Goal: Task Accomplishment & Management: Manage account settings

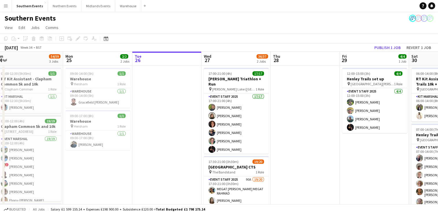
scroll to position [0, 144]
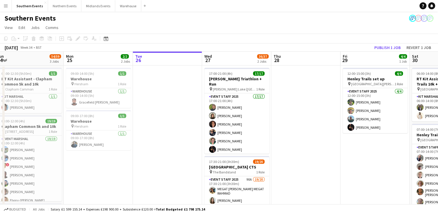
drag, startPoint x: 38, startPoint y: 171, endPoint x: 102, endPoint y: 164, distance: 64.0
click at [102, 164] on app-calendar-viewport "Fri 22 3/3 3 Jobs Sat 23 22/23 2 Jobs Sun 24 54/59 3 Jobs Mon 25 2/2 2 Jobs Tue…" at bounding box center [219, 181] width 438 height 258
click at [84, 74] on span "09:00-14:00 (5h)" at bounding box center [82, 73] width 23 height 4
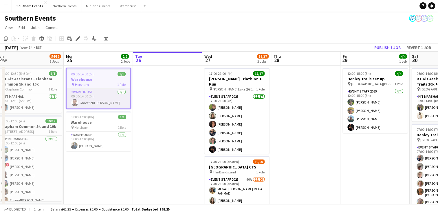
click at [89, 95] on app-card-role "Warehouse [DATE] 09:00-14:00 (5h) Gracefield Anobaah Attoh" at bounding box center [99, 99] width 64 height 20
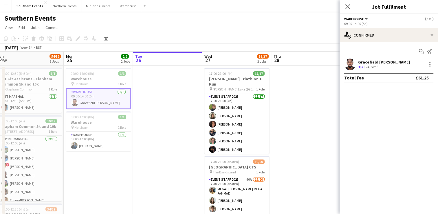
click at [93, 87] on app-job-card "09:00-14:00 (5h) 1/1 Warehouse pin Hersham 1 Role Warehouse [DATE] 09:00-14:00 …" at bounding box center [98, 88] width 65 height 41
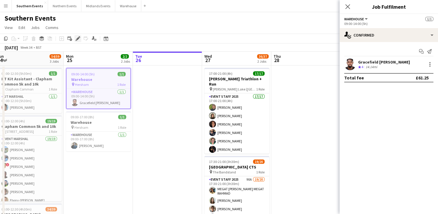
click at [77, 40] on icon at bounding box center [77, 38] width 3 height 3
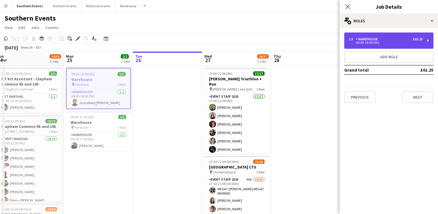
click at [397, 38] on div "1 x Warehouse £61.25" at bounding box center [386, 39] width 74 height 4
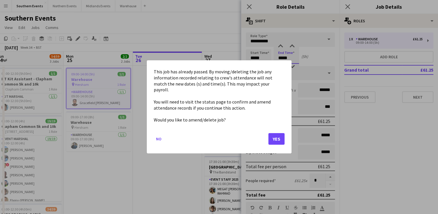
click at [294, 60] on body "Menu Boards Boards Boards All jobs Status Workforce Workforce My Workforce Recr…" at bounding box center [219, 159] width 438 height 319
click at [276, 135] on button "Yes" at bounding box center [276, 139] width 16 height 12
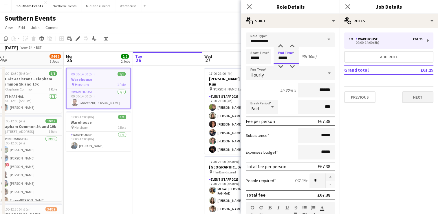
type input "*****"
click at [416, 98] on button "Next" at bounding box center [417, 97] width 31 height 12
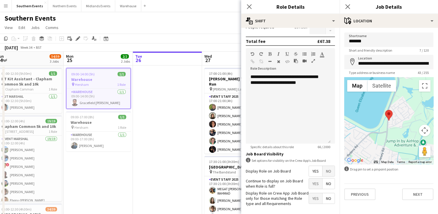
scroll to position [177, 0]
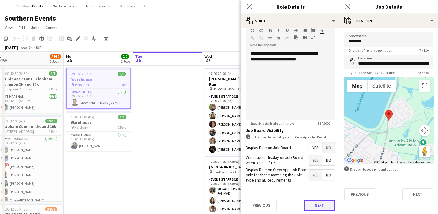
click at [318, 203] on button "Next" at bounding box center [319, 205] width 31 height 12
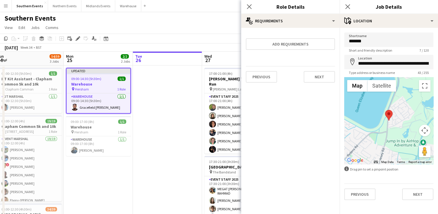
scroll to position [0, 0]
click at [316, 74] on button "Next" at bounding box center [319, 77] width 31 height 12
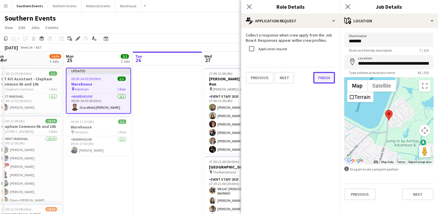
click at [330, 78] on button "Finish" at bounding box center [324, 78] width 22 height 12
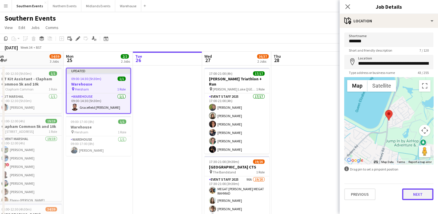
click at [418, 192] on button "Next" at bounding box center [417, 194] width 31 height 12
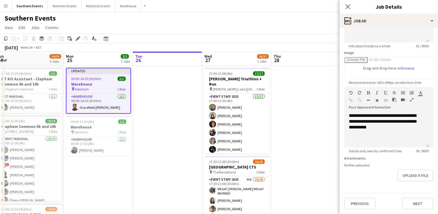
scroll to position [79, 0]
click at [414, 199] on button "Next" at bounding box center [417, 203] width 31 height 12
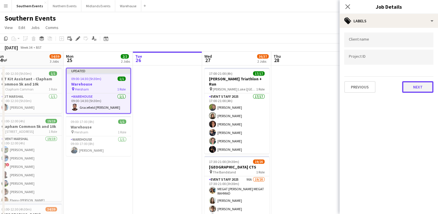
click at [410, 86] on button "Next" at bounding box center [417, 87] width 31 height 12
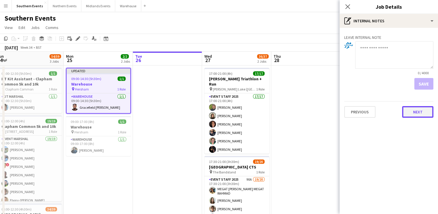
click at [425, 114] on button "Next" at bounding box center [417, 112] width 31 height 12
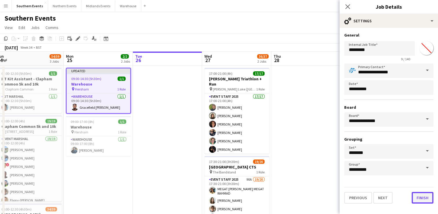
click at [428, 199] on button "Finish" at bounding box center [423, 198] width 22 height 12
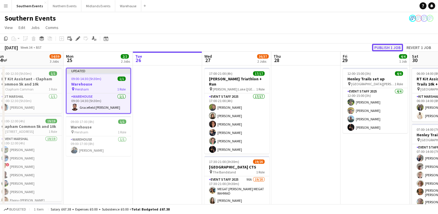
click at [378, 46] on button "Publish 1 job" at bounding box center [387, 48] width 31 height 8
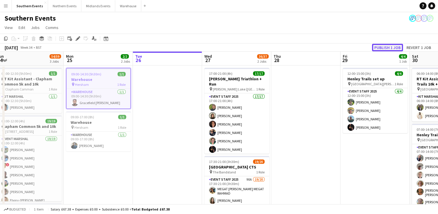
click at [384, 47] on button "Publish 1 job" at bounding box center [387, 48] width 31 height 8
click at [137, 161] on app-date-cell at bounding box center [167, 187] width 69 height 244
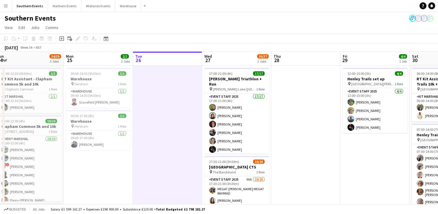
click at [108, 172] on app-date-cell "09:00-14:30 (5h30m) 1/1 Warehouse pin Hersham 1 Role Warehouse [DATE] 09:00-14:…" at bounding box center [98, 187] width 69 height 244
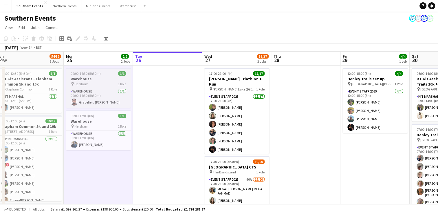
click at [89, 83] on div "pin Hersham 1 Role" at bounding box center [98, 83] width 65 height 5
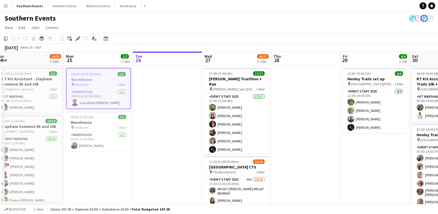
click at [1, 39] on app-toolbar "Copy Paste Paste Ctrl+V Paste with crew Ctrl+Shift+V Paste linked Job [GEOGRAPH…" at bounding box center [219, 39] width 438 height 10
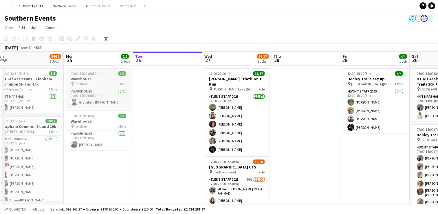
click at [95, 80] on h3 "Warehouse" at bounding box center [98, 78] width 65 height 5
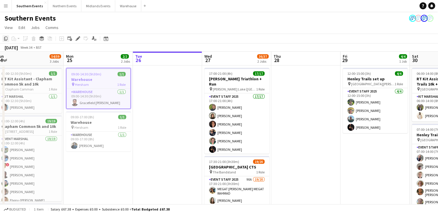
click at [6, 37] on icon "Copy" at bounding box center [5, 38] width 5 height 5
click at [293, 86] on app-date-cell at bounding box center [305, 187] width 69 height 244
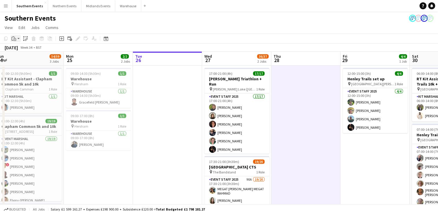
click at [14, 39] on icon at bounding box center [14, 39] width 1 height 0
click at [27, 61] on link "Paste with crew Ctrl+Shift+V" at bounding box center [42, 59] width 54 height 5
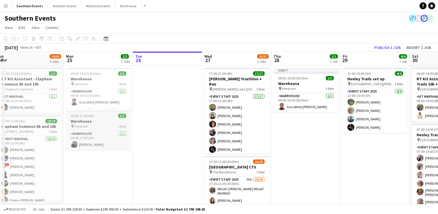
click at [103, 117] on div "09:00-17:00 (8h) 1/1" at bounding box center [98, 115] width 65 height 4
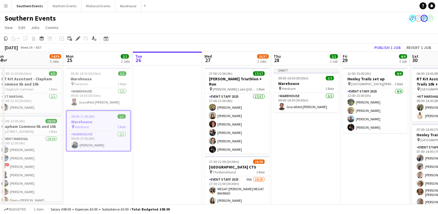
click at [4, 42] on app-toolbar "Copy Paste Paste Ctrl+V Paste with crew Ctrl+Shift+V Paste linked Job [GEOGRAPH…" at bounding box center [219, 39] width 438 height 10
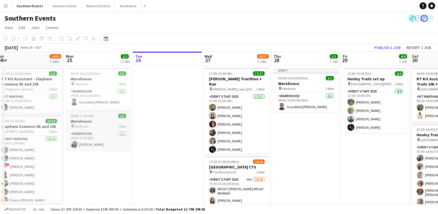
click at [92, 124] on div "pin Hersham 1 Role" at bounding box center [98, 126] width 65 height 5
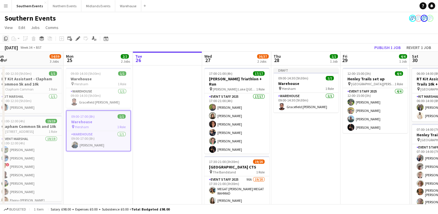
click at [3, 37] on icon "Copy" at bounding box center [5, 38] width 5 height 5
click at [292, 129] on app-date-cell "Draft 09:00-14:30 (5h30m) 1/1 Warehouse pin Hersham 1 Role Warehouse [DATE] 09:…" at bounding box center [305, 187] width 69 height 244
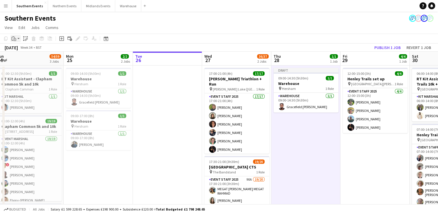
click at [16, 38] on div "Paste" at bounding box center [13, 38] width 7 height 7
click at [30, 58] on link "Paste with crew Ctrl+Shift+V" at bounding box center [42, 59] width 54 height 5
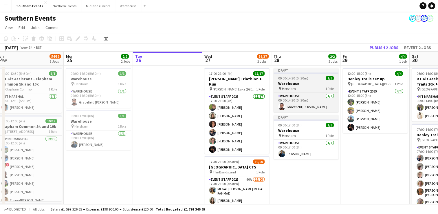
click at [306, 84] on h3 "Warehouse" at bounding box center [305, 83] width 65 height 5
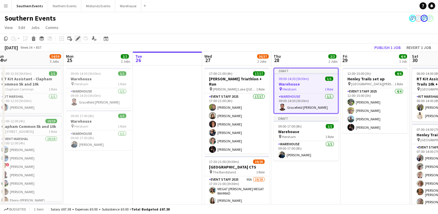
click at [76, 40] on icon at bounding box center [76, 39] width 1 height 1
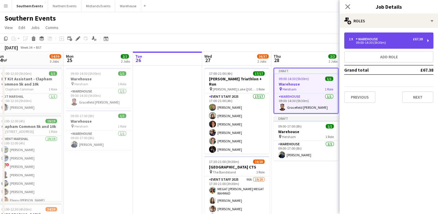
click at [398, 41] on div "09:00-14:30 (5h30m)" at bounding box center [386, 42] width 74 height 3
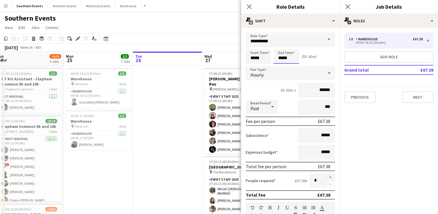
click at [290, 60] on input "*****" at bounding box center [285, 56] width 25 height 14
type input "*****"
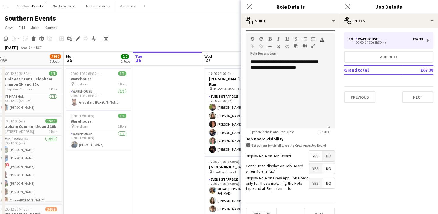
scroll to position [177, 0]
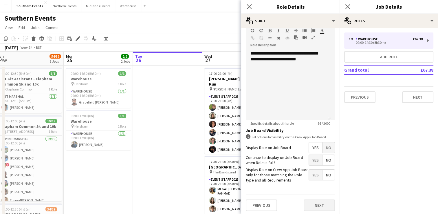
type input "*****"
click at [318, 201] on button "Next" at bounding box center [319, 205] width 31 height 12
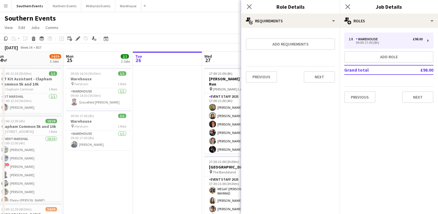
scroll to position [0, 0]
click at [317, 74] on button "Next" at bounding box center [319, 77] width 31 height 12
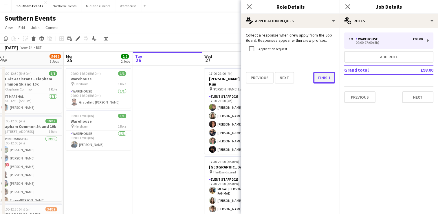
click at [326, 78] on button "Finish" at bounding box center [324, 78] width 22 height 12
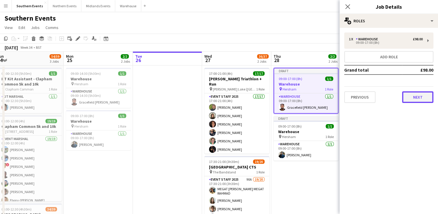
click at [420, 99] on button "Next" at bounding box center [417, 97] width 31 height 12
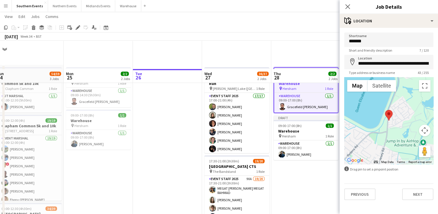
scroll to position [41, 0]
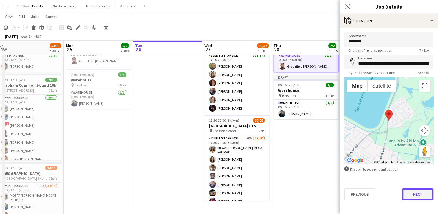
click at [421, 190] on button "Next" at bounding box center [417, 194] width 31 height 12
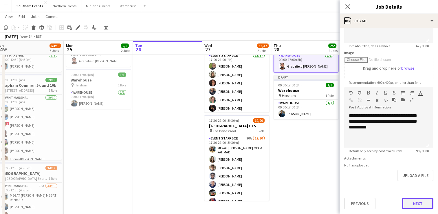
click at [407, 195] on div "Previous Next" at bounding box center [388, 200] width 89 height 16
click at [416, 204] on button "Next" at bounding box center [417, 204] width 31 height 12
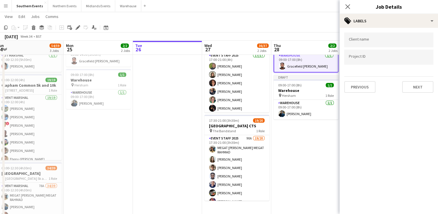
scroll to position [0, 0]
click at [417, 91] on button "Next" at bounding box center [417, 87] width 31 height 12
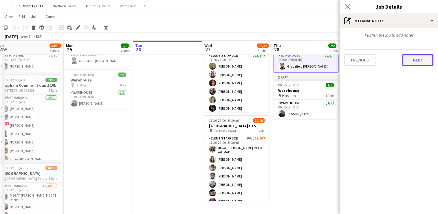
click at [422, 59] on button "Next" at bounding box center [417, 60] width 31 height 12
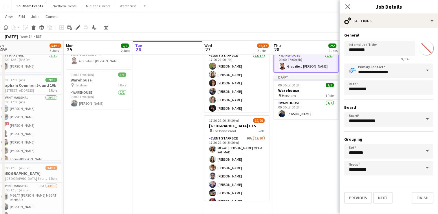
scroll to position [59, 0]
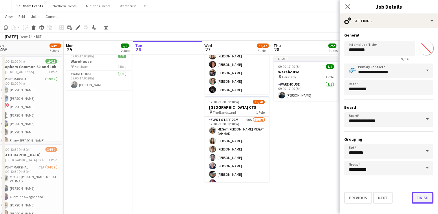
click at [423, 198] on button "Finish" at bounding box center [423, 198] width 22 height 12
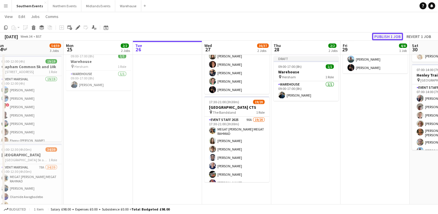
click at [387, 34] on button "Publish 1 job" at bounding box center [387, 37] width 31 height 8
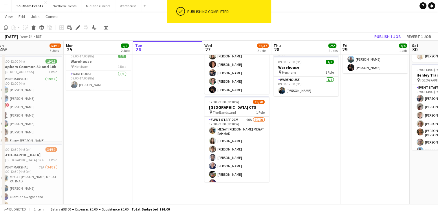
scroll to position [0, 145]
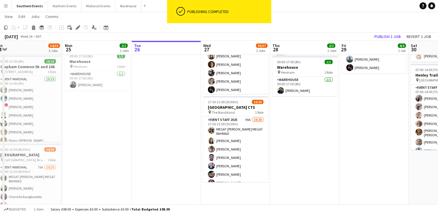
drag, startPoint x: 337, startPoint y: 104, endPoint x: 336, endPoint y: 142, distance: 38.2
click at [336, 142] on app-date-cell "09:00-17:00 (8h) 1/1 Warehouse pin Hersham 1 Role Warehouse [DATE] 09:00-17:00 …" at bounding box center [304, 128] width 69 height 244
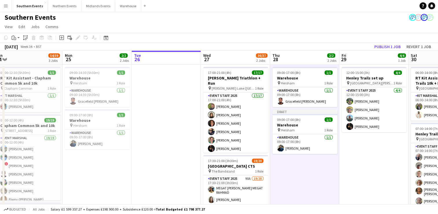
scroll to position [0, 0]
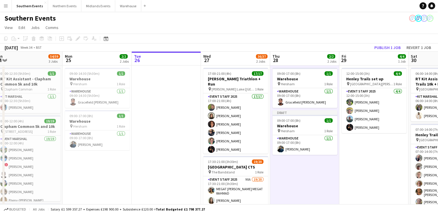
click at [347, 28] on app-page-menu "View Day view expanded Day view collapsed Month view Date picker Jump to [DATE]…" at bounding box center [219, 28] width 438 height 11
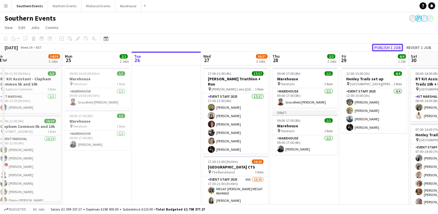
click at [384, 47] on button "Publish 1 job" at bounding box center [387, 48] width 31 height 8
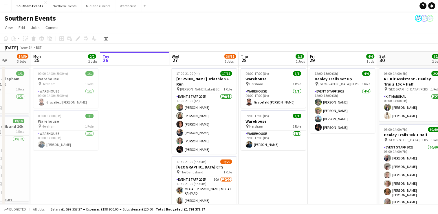
drag, startPoint x: 185, startPoint y: 121, endPoint x: 153, endPoint y: 119, distance: 31.3
click at [153, 119] on app-calendar-viewport "Fri 22 3/3 3 Jobs Sat 23 22/23 2 Jobs Sun 24 54/59 3 Jobs Mon 25 2/2 2 Jobs Tue…" at bounding box center [219, 181] width 438 height 258
